Goal: Transaction & Acquisition: Purchase product/service

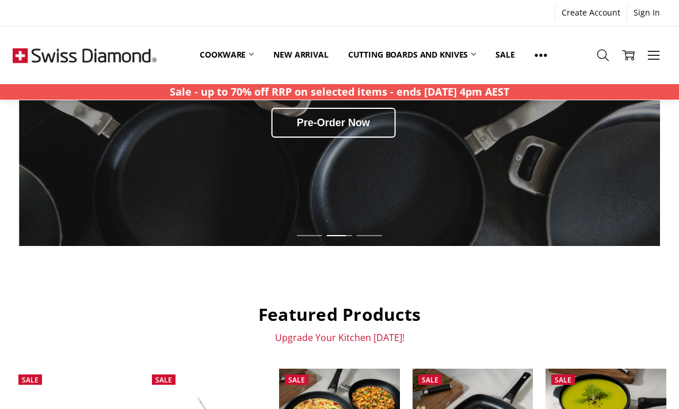
scroll to position [212, 0]
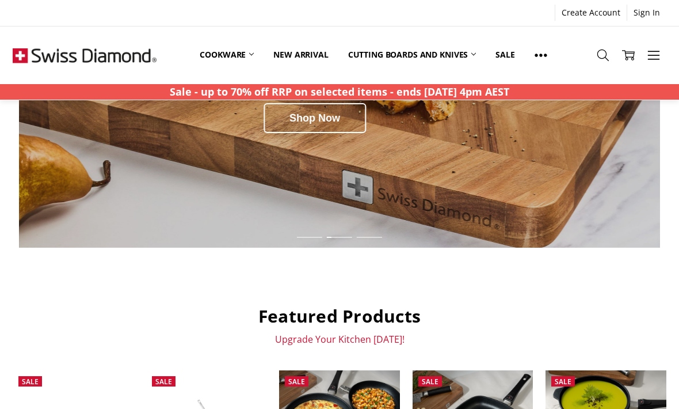
click at [514, 59] on link "Sale" at bounding box center [505, 54] width 39 height 25
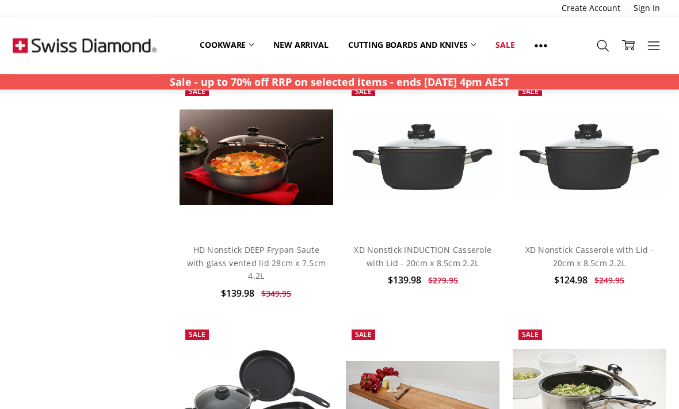
scroll to position [1300, 0]
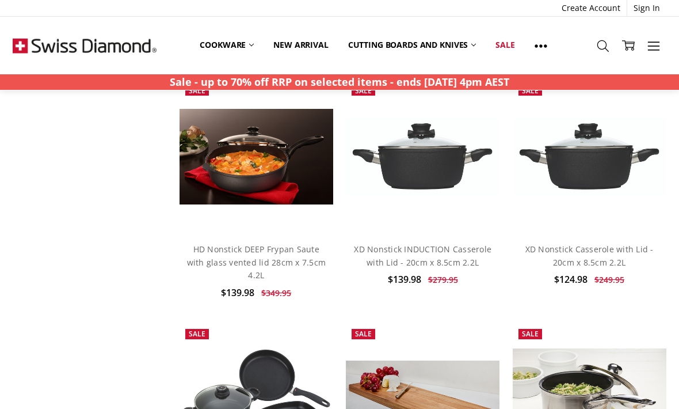
click at [252, 142] on img at bounding box center [257, 157] width 154 height 96
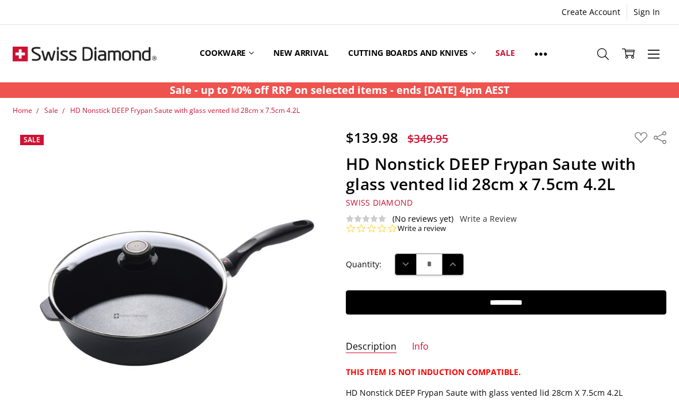
click at [605, 51] on icon at bounding box center [603, 54] width 13 height 13
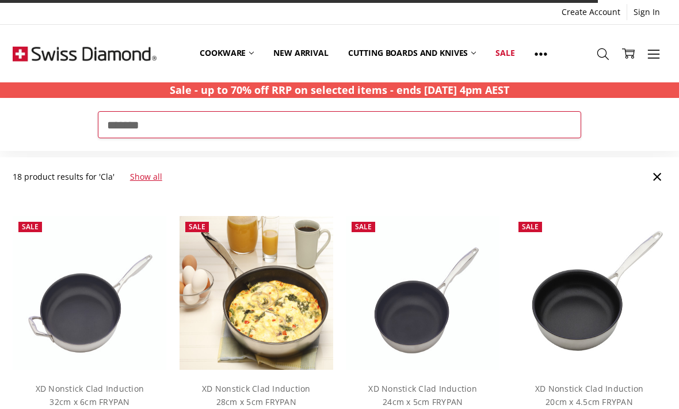
type input "*******"
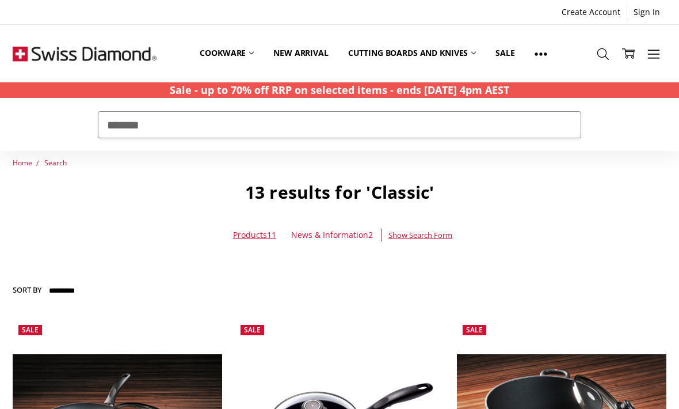
click at [24, 166] on span "Home" at bounding box center [23, 163] width 20 height 10
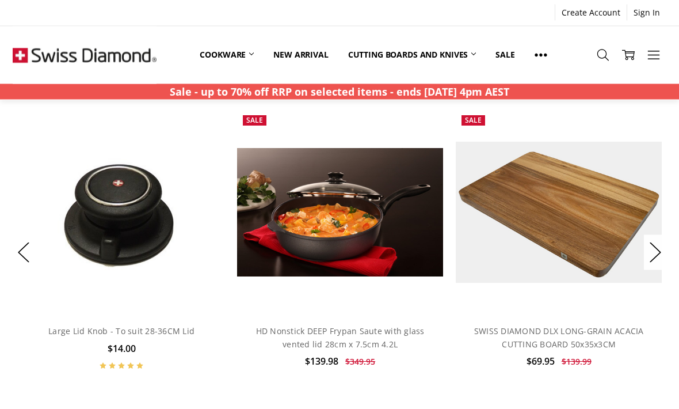
scroll to position [822, 0]
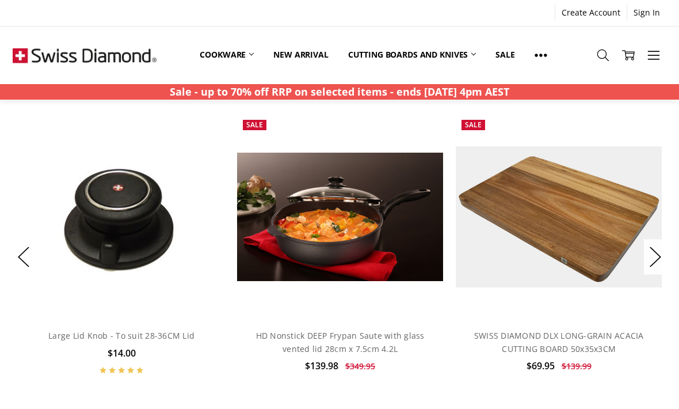
click at [660, 257] on button "Next" at bounding box center [655, 257] width 23 height 35
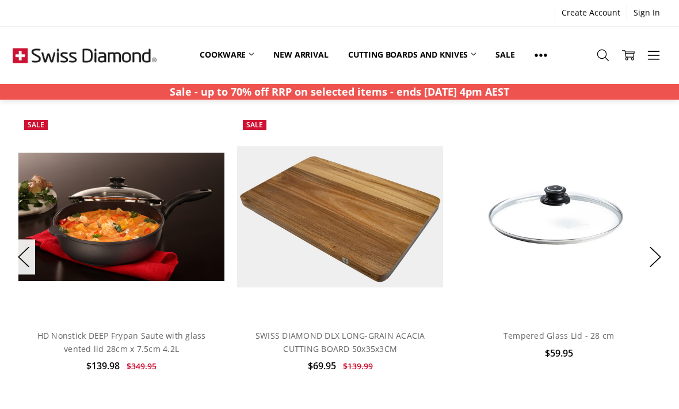
click at [656, 253] on button "Next" at bounding box center [655, 257] width 23 height 35
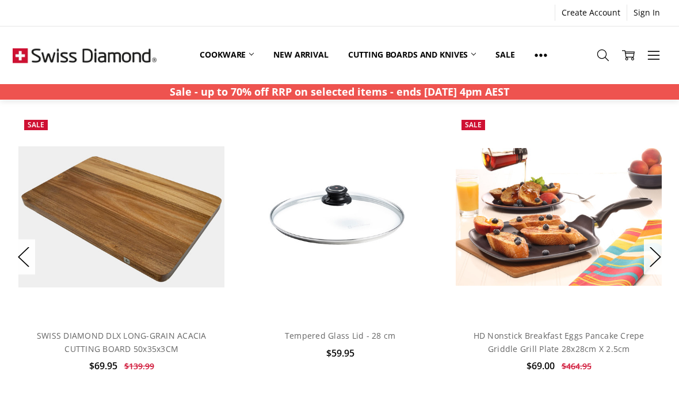
click at [650, 253] on button "Next" at bounding box center [655, 257] width 23 height 35
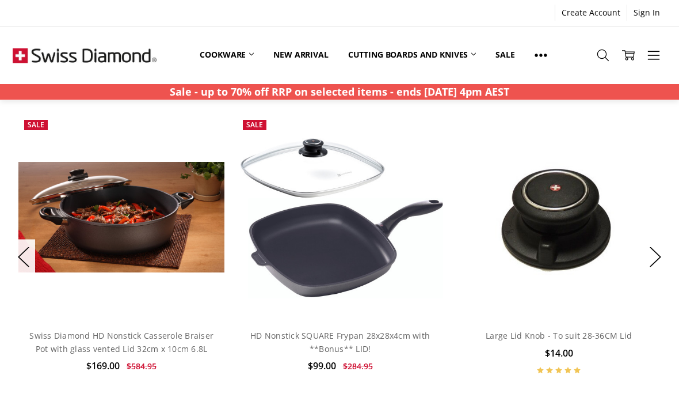
click at [652, 260] on button "Next" at bounding box center [655, 257] width 23 height 35
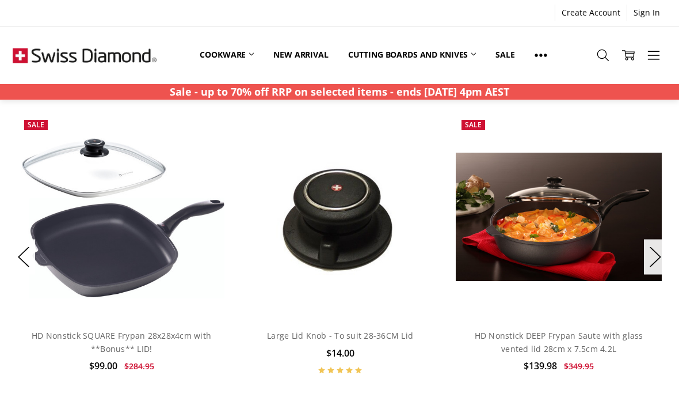
click at [656, 261] on button "Next" at bounding box center [655, 257] width 23 height 35
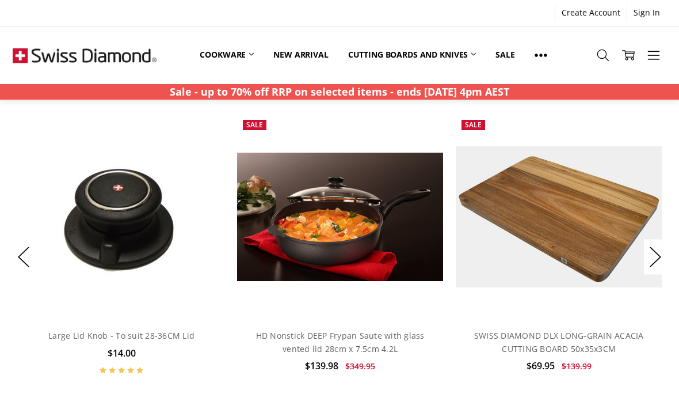
click at [656, 255] on button "Next" at bounding box center [655, 257] width 23 height 35
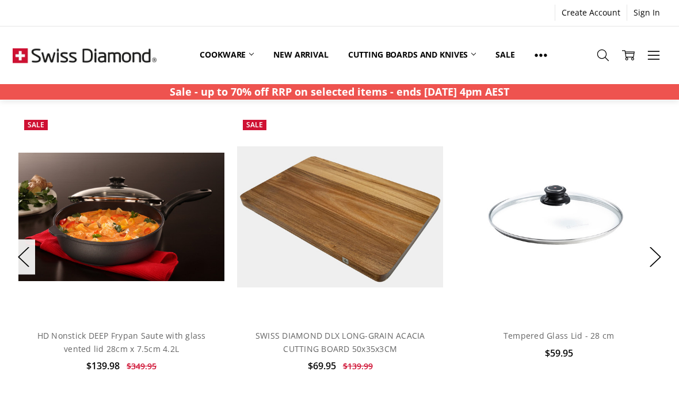
click at [659, 256] on button "Next" at bounding box center [655, 257] width 23 height 35
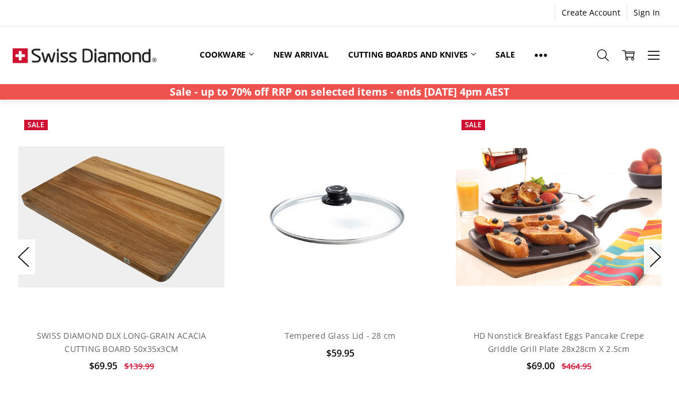
click at [660, 250] on button "Next" at bounding box center [655, 257] width 23 height 35
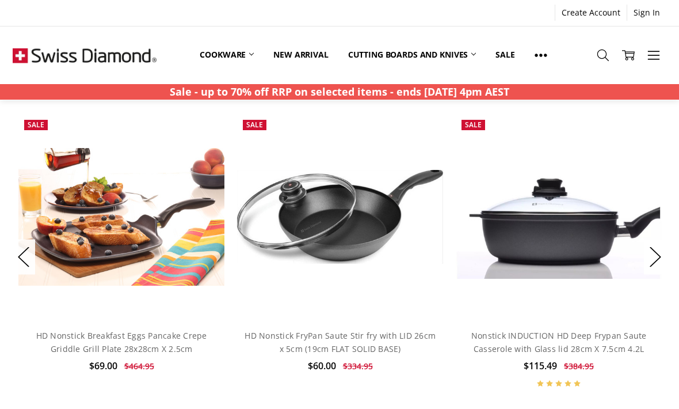
click at [659, 253] on button "Next" at bounding box center [655, 257] width 23 height 35
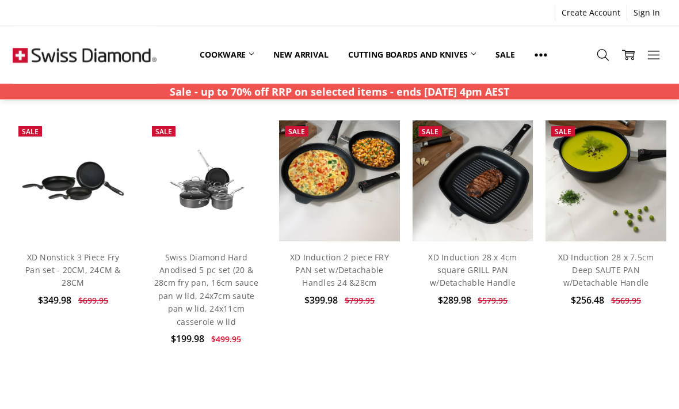
scroll to position [458, 0]
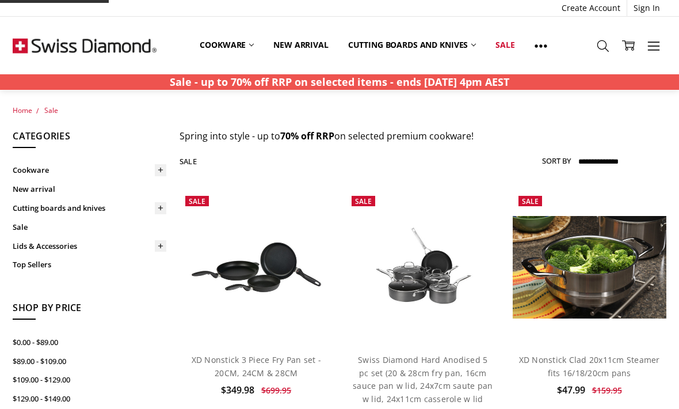
scroll to position [1244, 0]
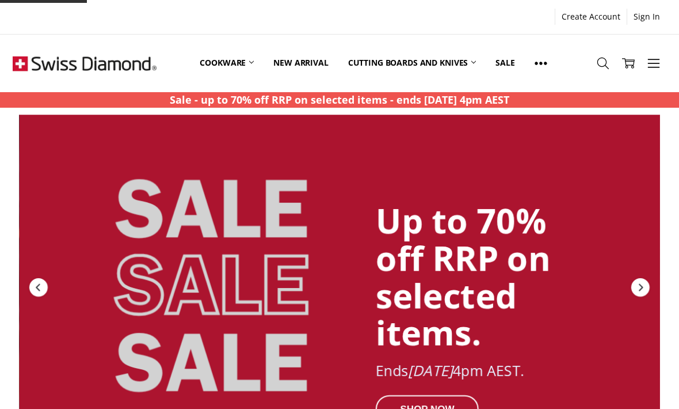
scroll to position [212, 0]
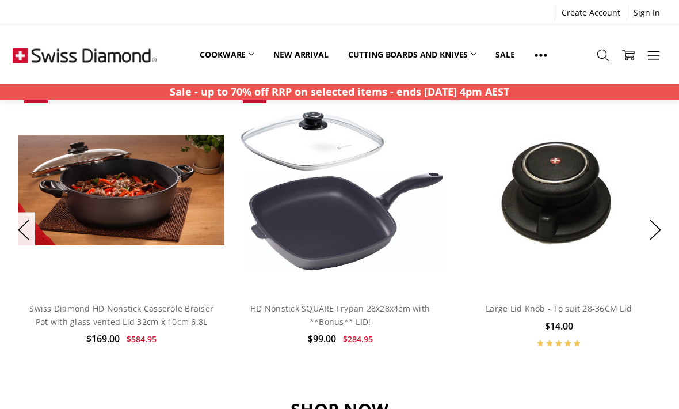
scroll to position [848, 0]
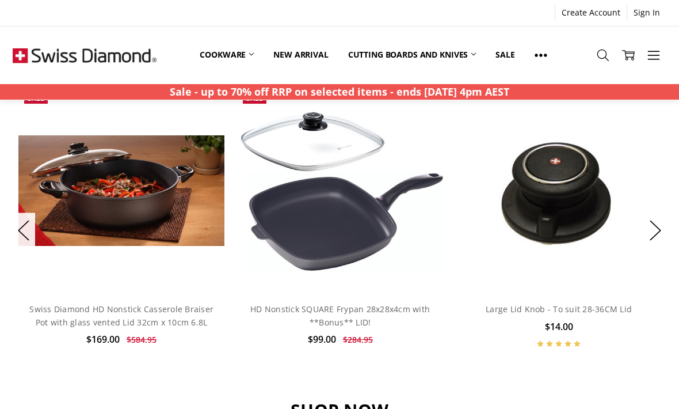
click at [133, 193] on img at bounding box center [121, 190] width 206 height 111
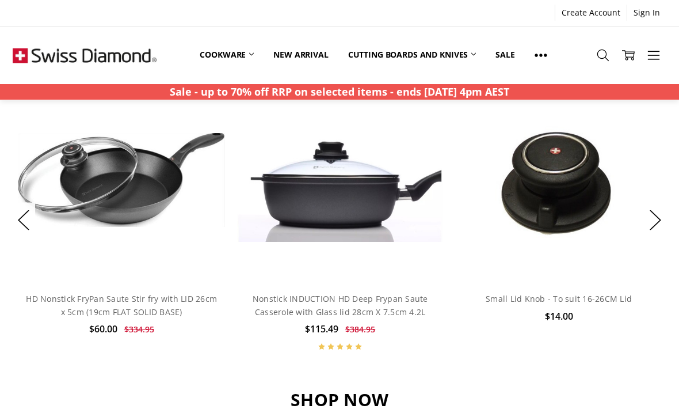
scroll to position [847, 0]
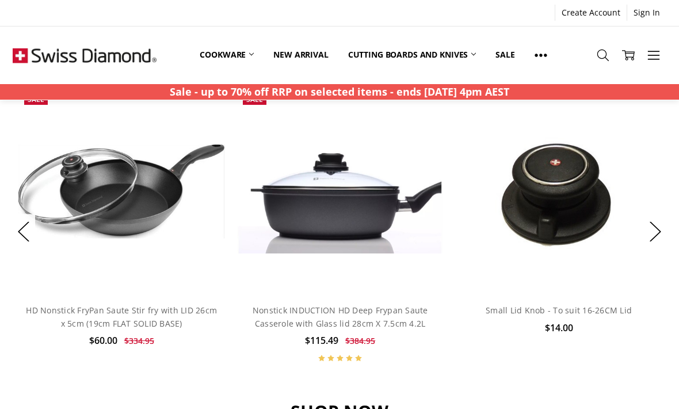
click at [358, 207] on img at bounding box center [340, 191] width 206 height 123
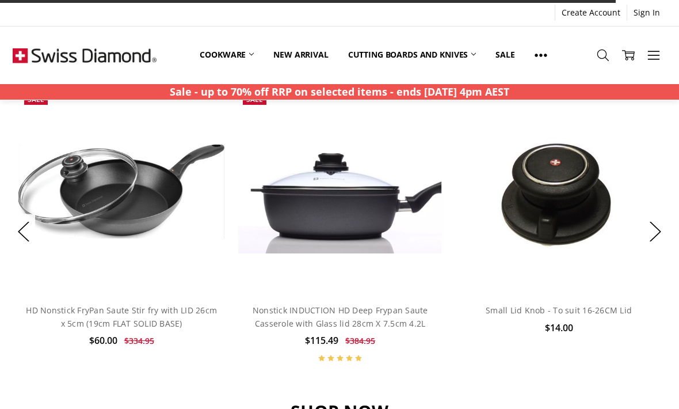
scroll to position [847, 0]
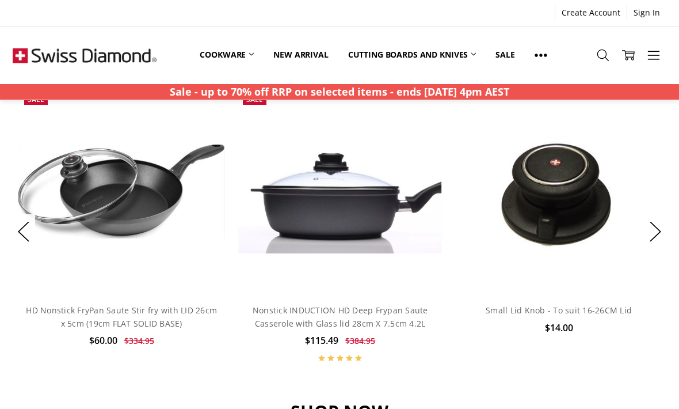
click at [655, 227] on button "Next" at bounding box center [655, 231] width 23 height 35
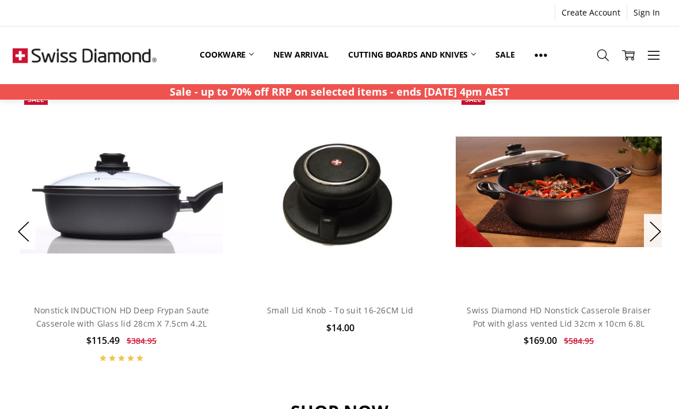
click at [663, 224] on button "Next" at bounding box center [655, 231] width 23 height 35
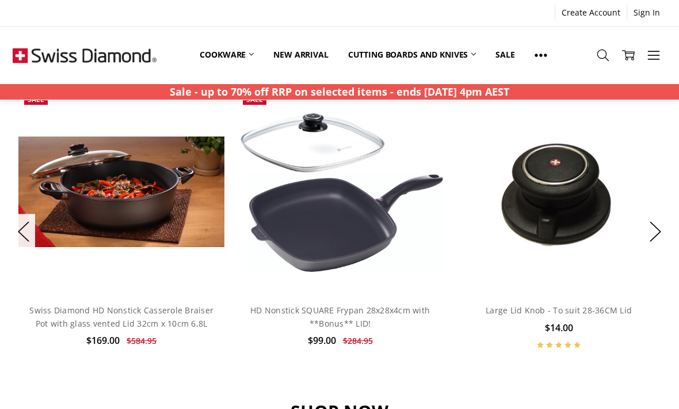
click at [652, 233] on button "Next" at bounding box center [655, 231] width 23 height 35
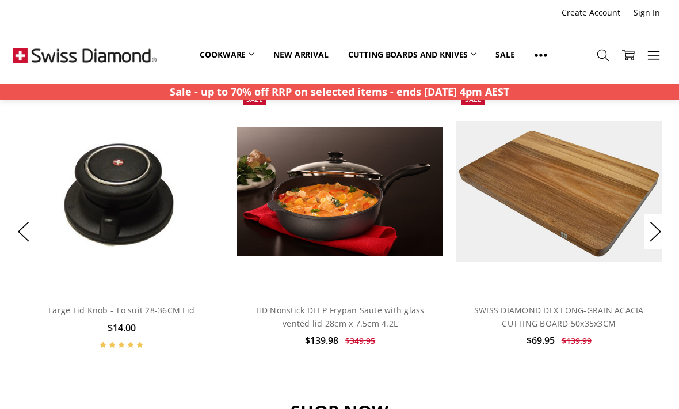
click at [394, 199] on img at bounding box center [340, 191] width 206 height 128
